Goal: Use online tool/utility: Utilize a website feature to perform a specific function

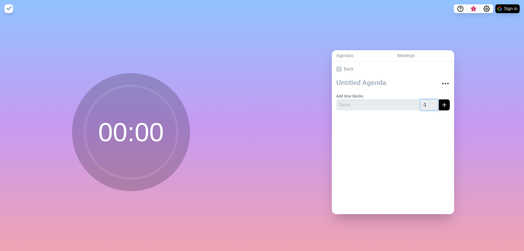
click at [428, 105] on input "-1" at bounding box center [428, 104] width 17 height 11
click at [429, 101] on input "0" at bounding box center [428, 104] width 17 height 11
click at [429, 101] on input "1" at bounding box center [428, 104] width 17 height 11
type input "2"
click at [429, 101] on input "2" at bounding box center [428, 104] width 17 height 11
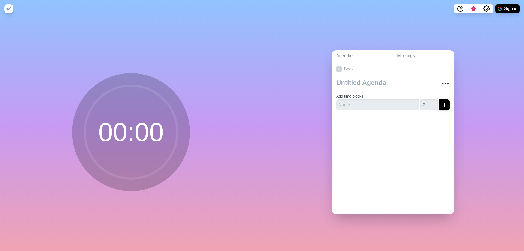
click at [433, 125] on div at bounding box center [393, 126] width 122 height 22
click at [441, 105] on icon "submit" at bounding box center [444, 105] width 7 height 7
click at [372, 104] on input "text" at bounding box center [377, 104] width 83 height 11
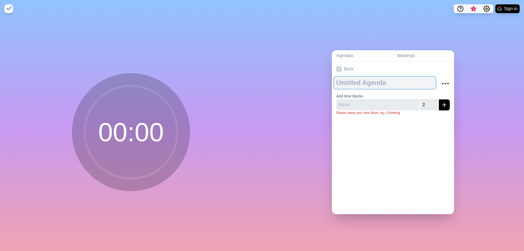
click at [370, 84] on textarea at bounding box center [385, 83] width 102 height 12
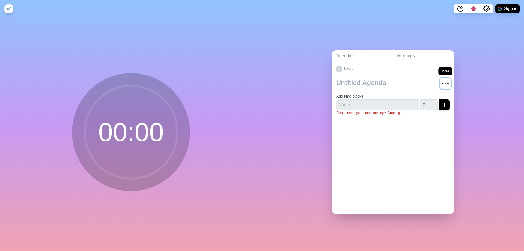
click at [440, 81] on button "More" at bounding box center [445, 83] width 11 height 11
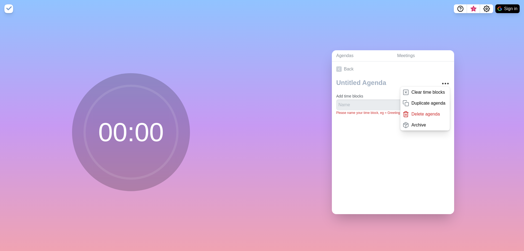
click at [344, 126] on div at bounding box center [393, 131] width 122 height 22
click at [361, 104] on input "text" at bounding box center [377, 104] width 83 height 11
click at [350, 187] on div "Back Clear time blocks Duplicate agenda Delete agenda Archive Add time blocks 2…" at bounding box center [393, 137] width 122 height 153
click at [361, 116] on div "Clear time blocks Duplicate agenda Delete agenda Archive Add time blocks 2 Plea…" at bounding box center [393, 98] width 122 height 43
click at [358, 104] on input "text" at bounding box center [377, 104] width 83 height 11
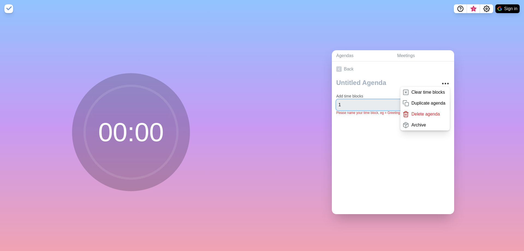
type input "1"
click at [342, 168] on div "Back Clear time blocks Duplicate agenda Delete agenda Archive Add time blocks 1…" at bounding box center [393, 137] width 122 height 153
drag, startPoint x: 346, startPoint y: 145, endPoint x: 350, endPoint y: 136, distance: 9.4
click at [346, 144] on div "Back Clear time blocks Duplicate agenda Delete agenda Archive Add time blocks 1…" at bounding box center [393, 137] width 122 height 153
click at [441, 80] on icon "More" at bounding box center [445, 83] width 9 height 9
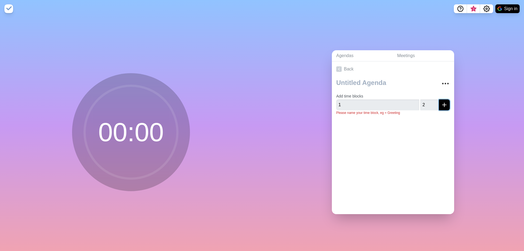
click at [441, 103] on icon "submit" at bounding box center [444, 105] width 7 height 7
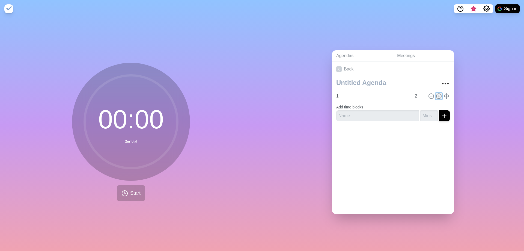
click at [436, 93] on icon at bounding box center [439, 96] width 6 height 6
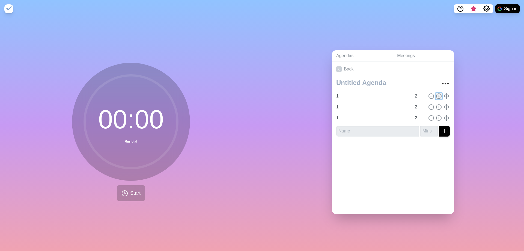
click at [436, 93] on icon at bounding box center [439, 96] width 6 height 6
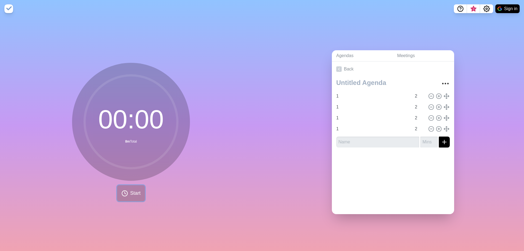
click at [125, 192] on circle at bounding box center [124, 193] width 5 height 5
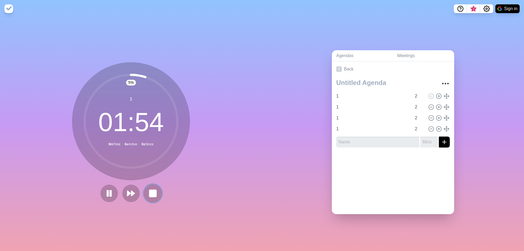
drag, startPoint x: 148, startPoint y: 190, endPoint x: 145, endPoint y: 190, distance: 3.0
click at [150, 190] on rect at bounding box center [153, 193] width 7 height 7
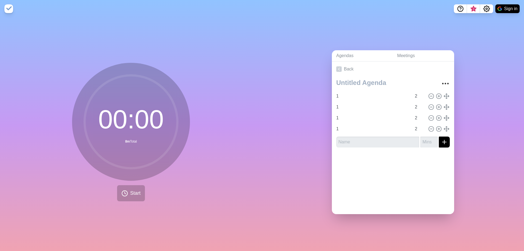
drag, startPoint x: 156, startPoint y: 169, endPoint x: 79, endPoint y: 174, distance: 77.4
click at [79, 174] on icon at bounding box center [130, 121] width 109 height 109
click at [130, 196] on button "Start" at bounding box center [131, 193] width 28 height 16
